Goal: Task Accomplishment & Management: Manage account settings

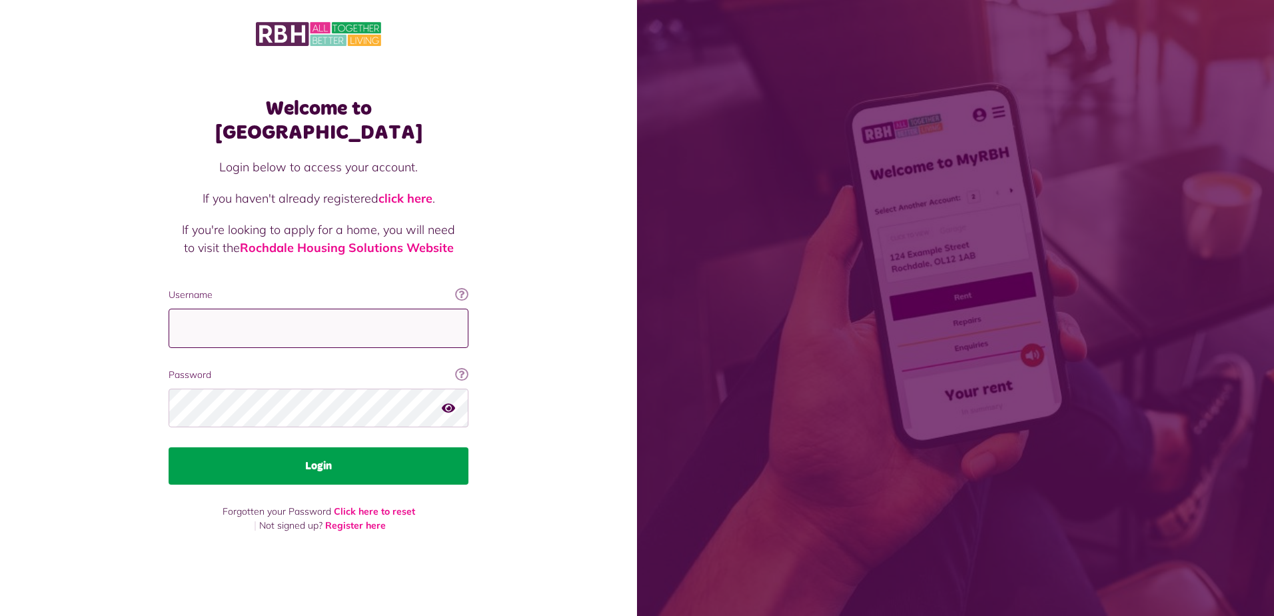
type input "**********"
click at [312, 452] on button "Login" at bounding box center [319, 465] width 300 height 37
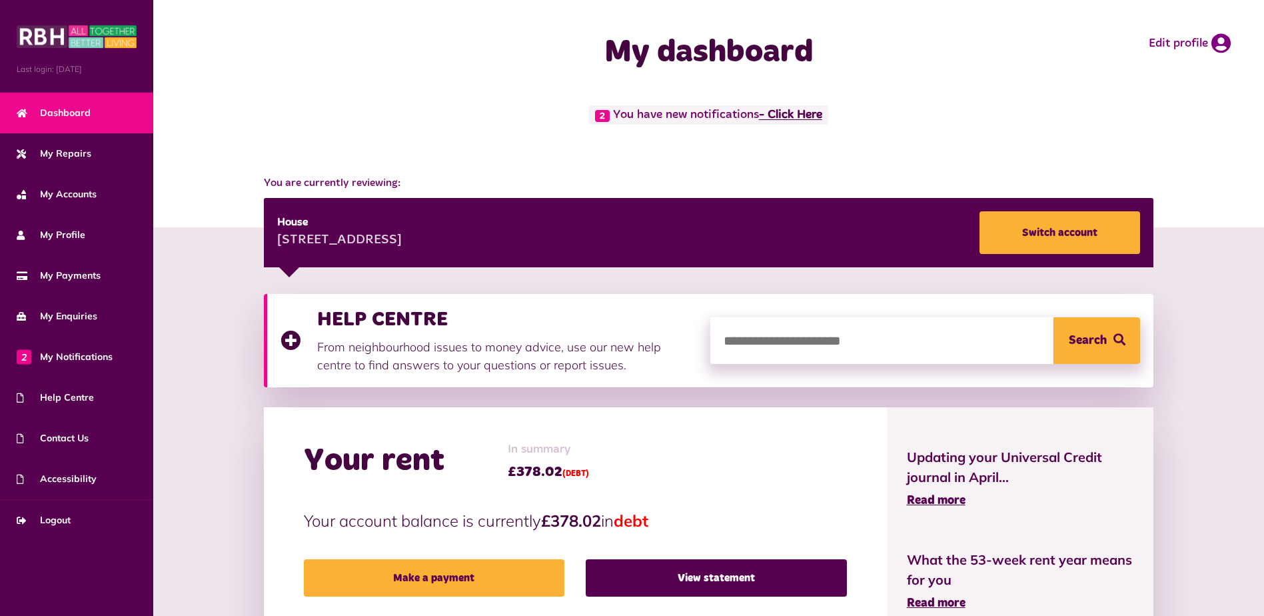
click at [801, 115] on link "- Click Here" at bounding box center [790, 115] width 63 height 12
click at [796, 113] on link "- Click Here" at bounding box center [790, 115] width 63 height 12
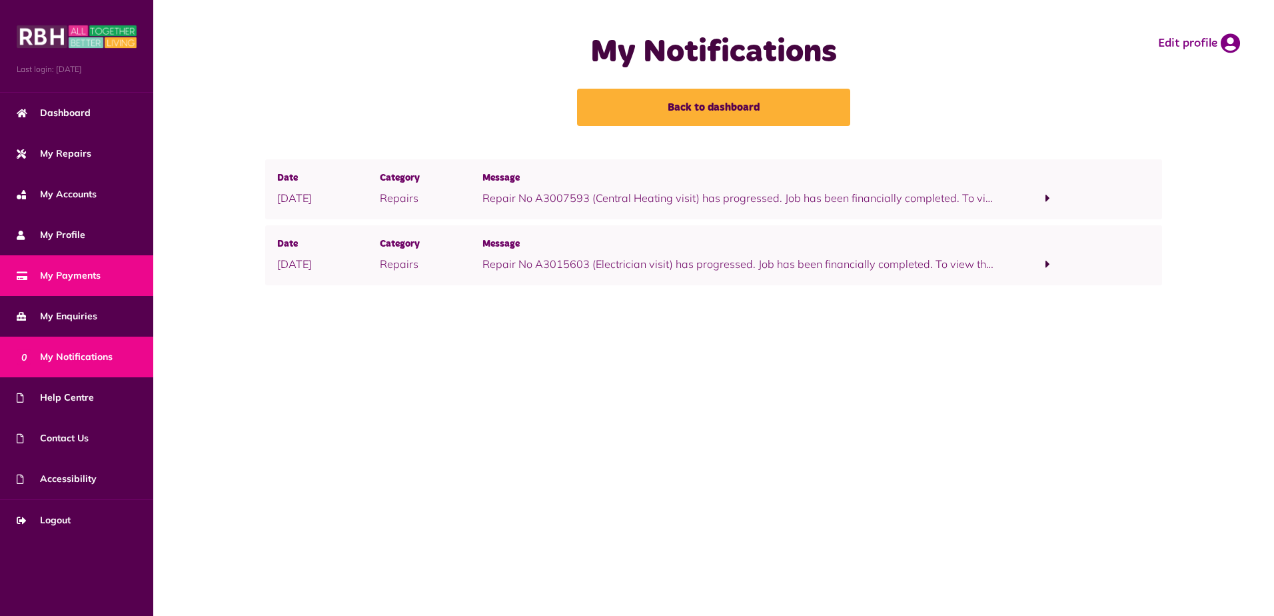
click at [81, 278] on span "My Payments" at bounding box center [59, 276] width 84 height 14
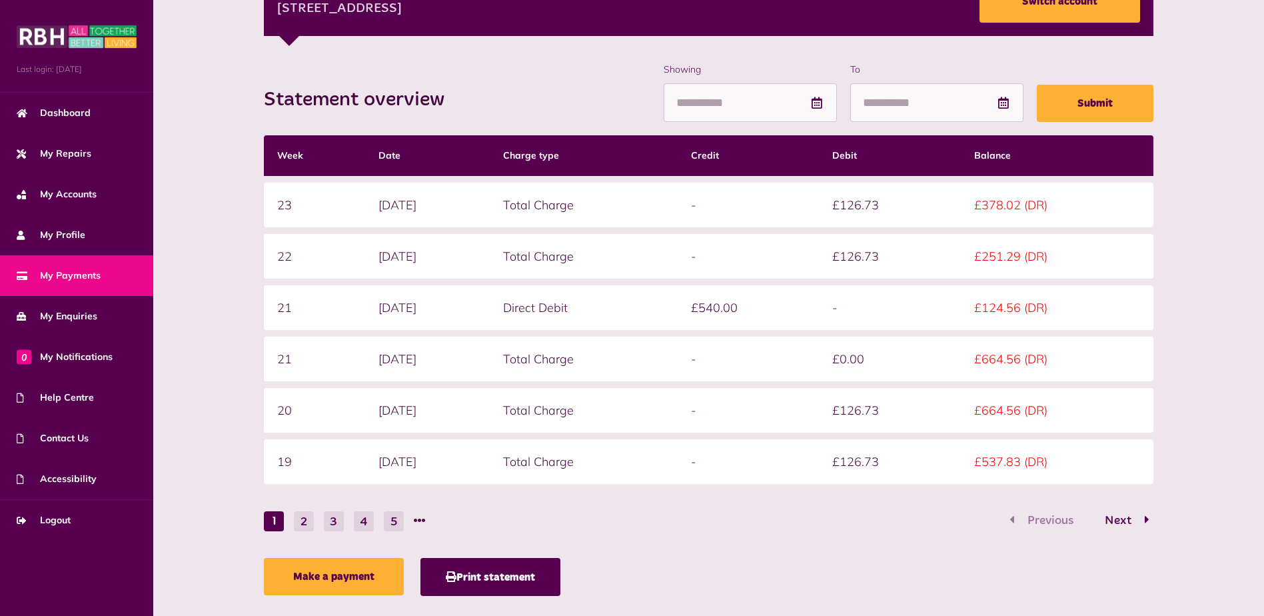
scroll to position [255, 0]
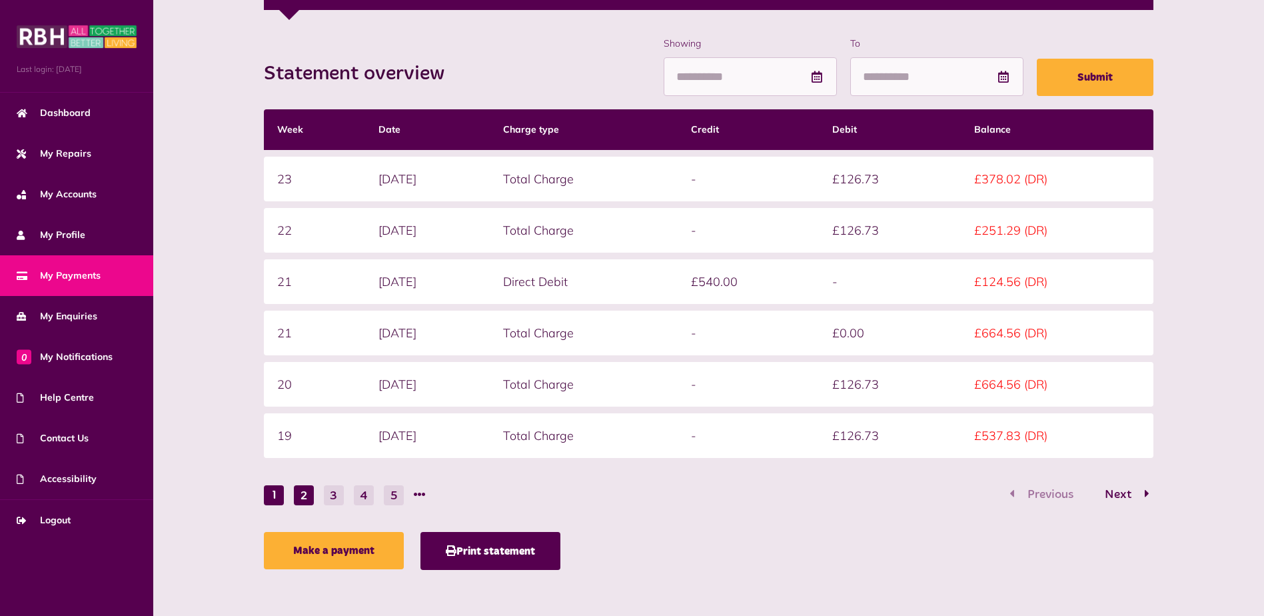
click at [306, 500] on button "2" at bounding box center [304, 495] width 20 height 20
click at [279, 499] on button "1" at bounding box center [274, 495] width 20 height 20
click at [1133, 492] on span "Next" at bounding box center [1118, 494] width 47 height 12
click at [1012, 498] on button "Previous" at bounding box center [1046, 494] width 82 height 19
click at [301, 500] on button "2" at bounding box center [304, 495] width 20 height 20
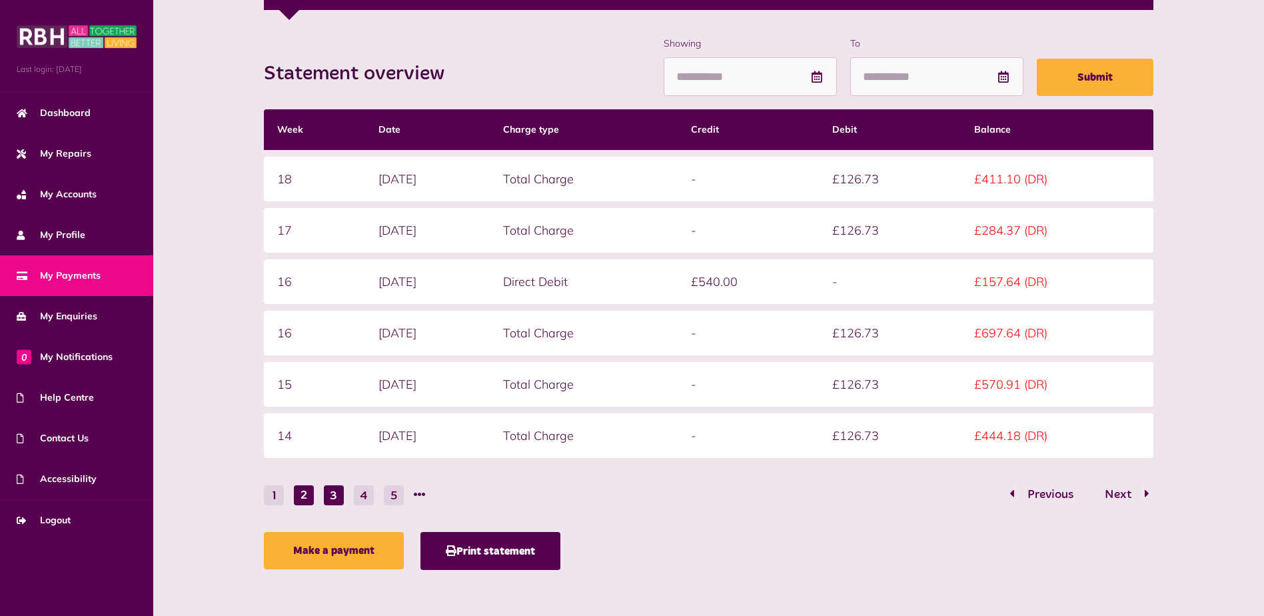
click at [335, 492] on button "3" at bounding box center [334, 495] width 20 height 20
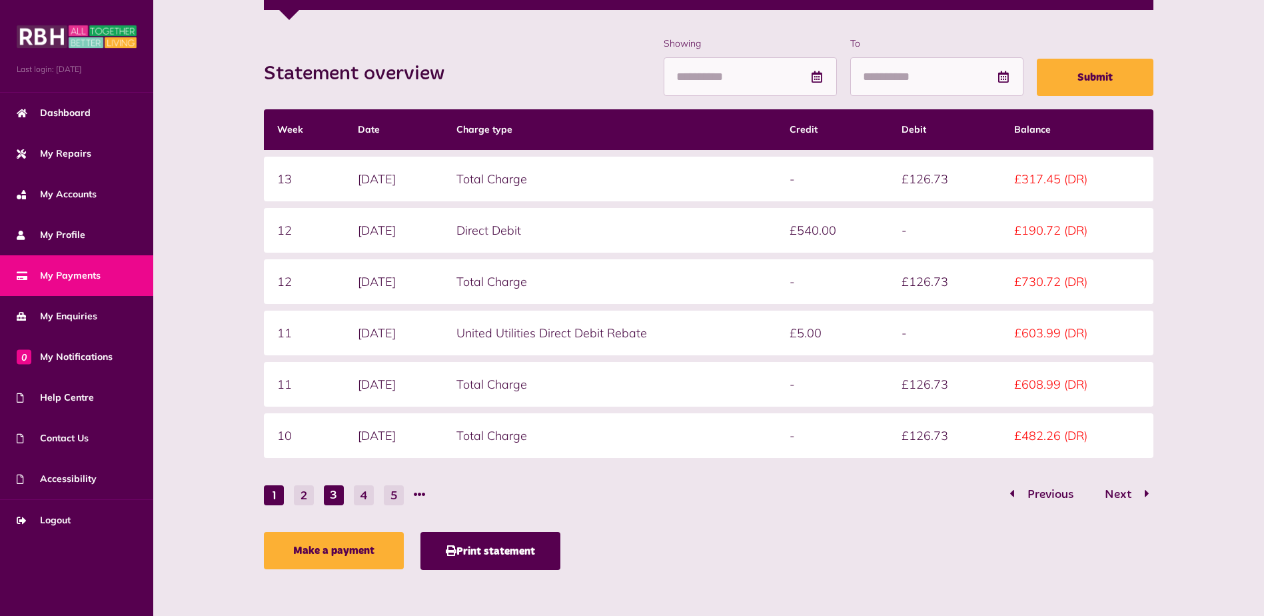
click at [275, 495] on button "1" at bounding box center [274, 495] width 20 height 20
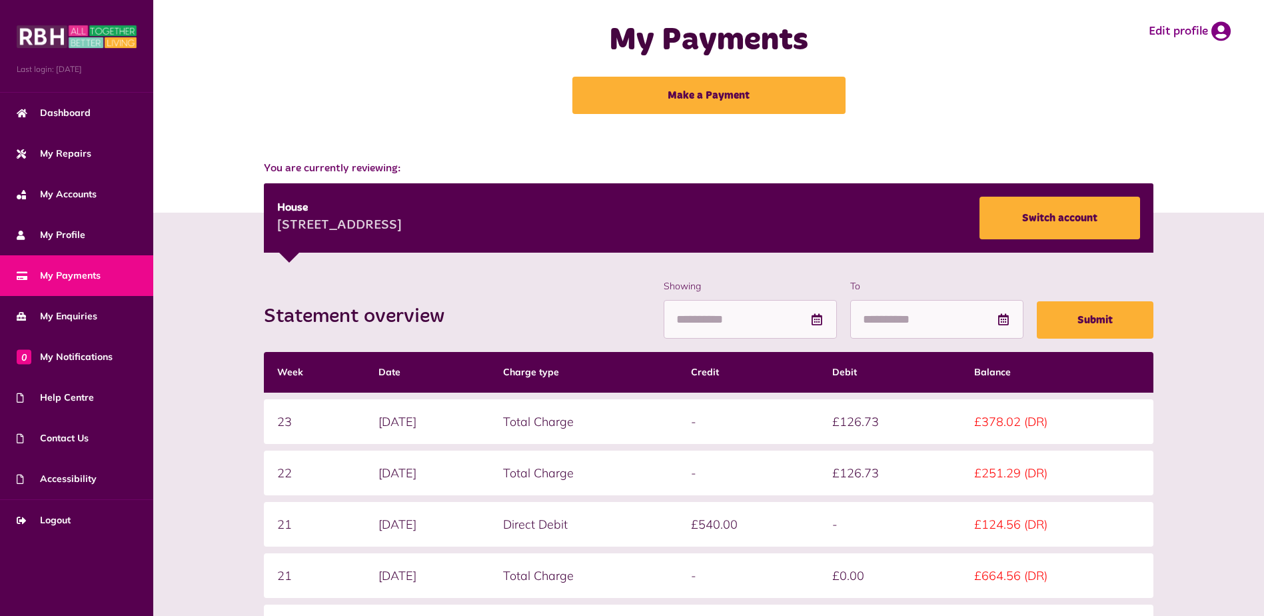
scroll to position [11, 0]
